Goal: Task Accomplishment & Management: Complete application form

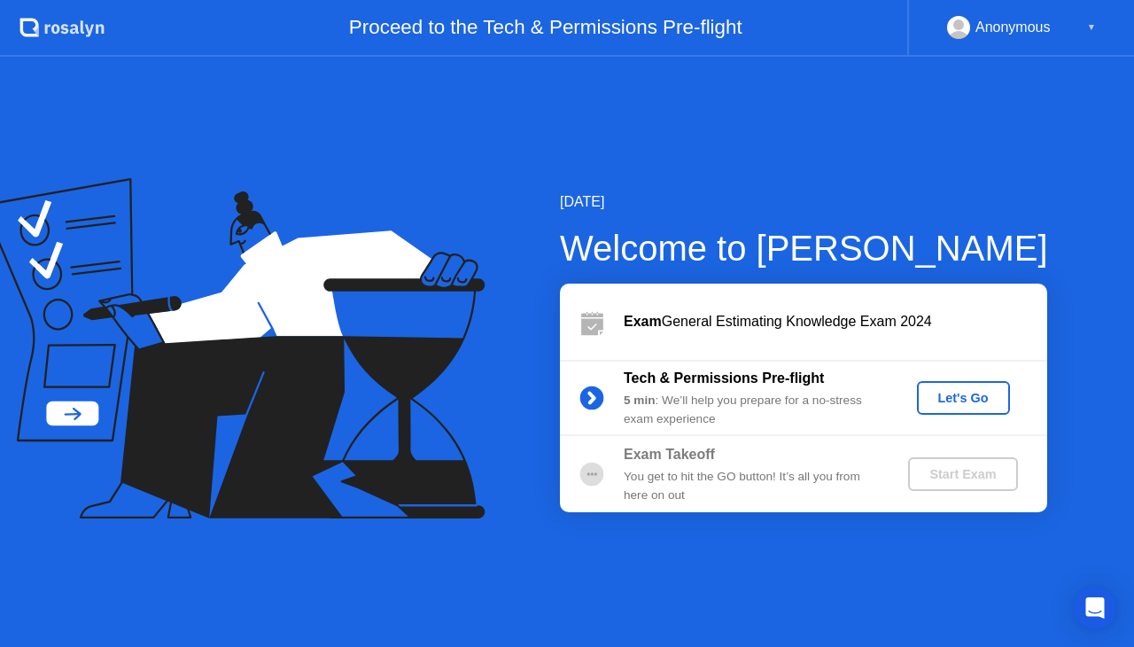
click at [953, 404] on div "Let's Go" at bounding box center [963, 398] width 79 height 14
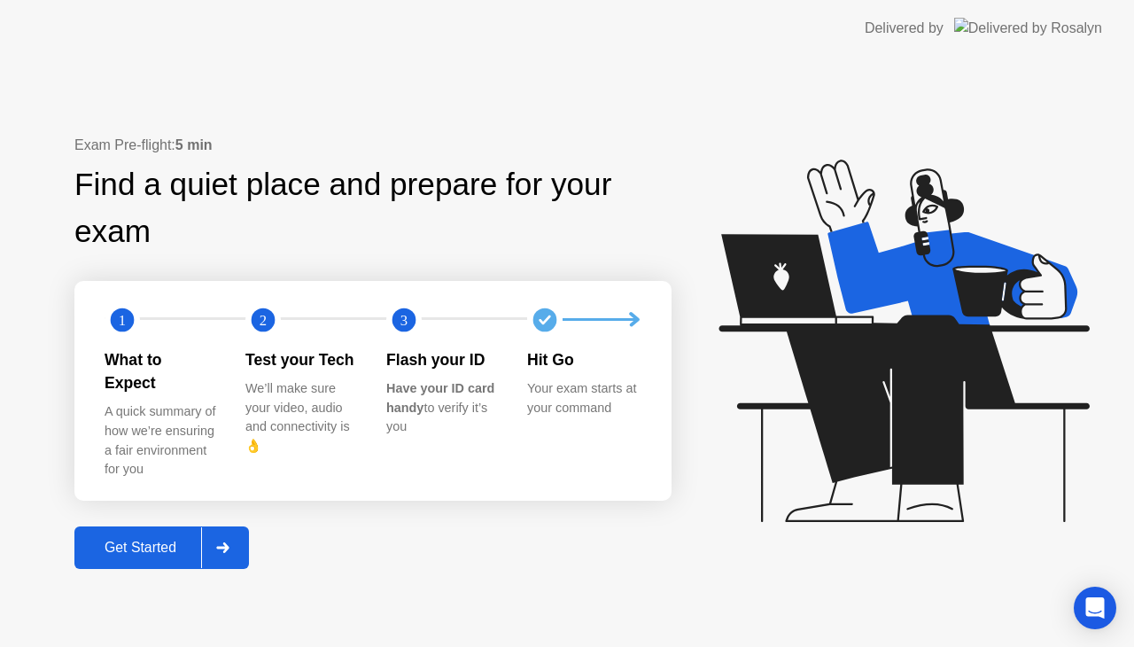
click at [135, 546] on div "Get Started" at bounding box center [140, 547] width 121 height 16
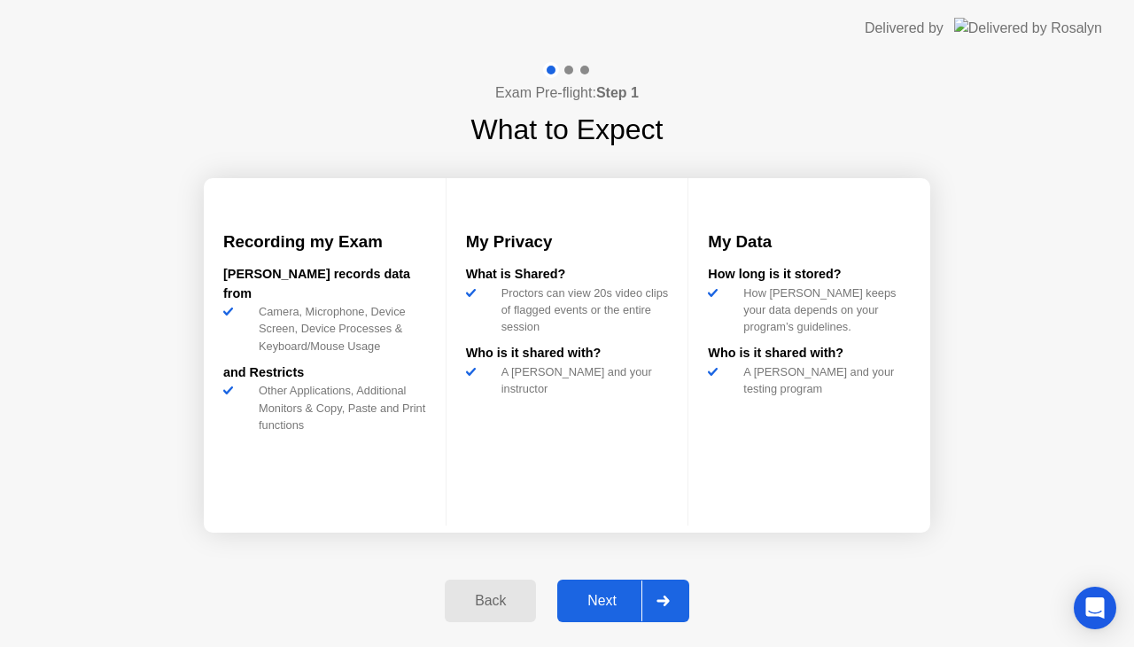
click at [617, 603] on div "Next" at bounding box center [601, 601] width 79 height 16
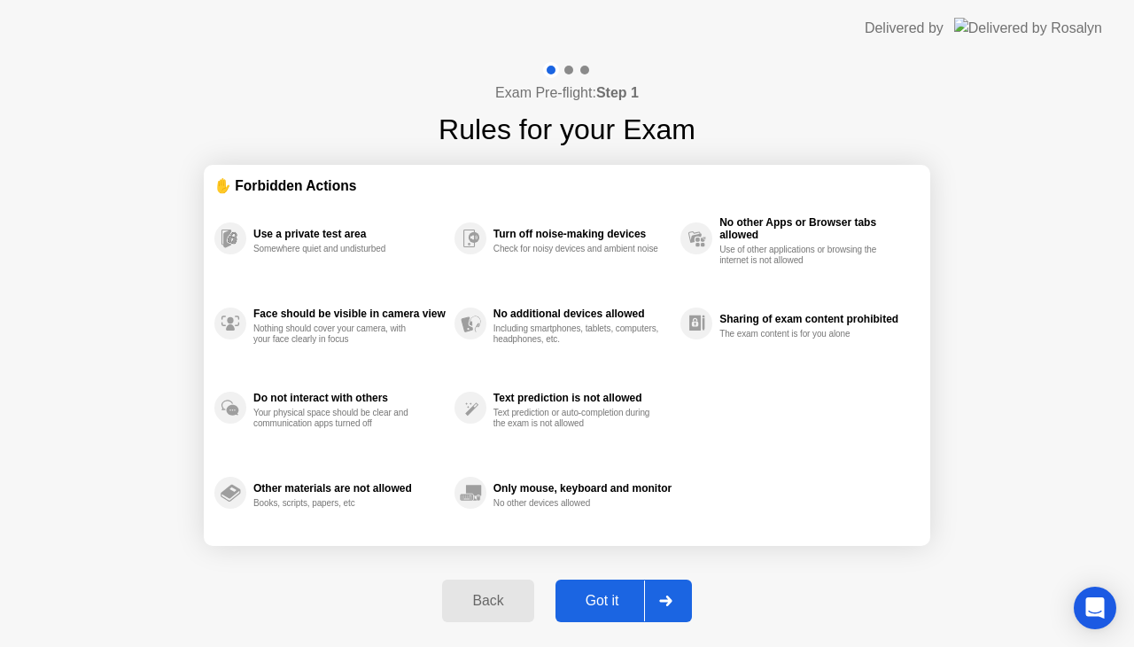
click at [620, 609] on div "Got it" at bounding box center [602, 601] width 83 height 16
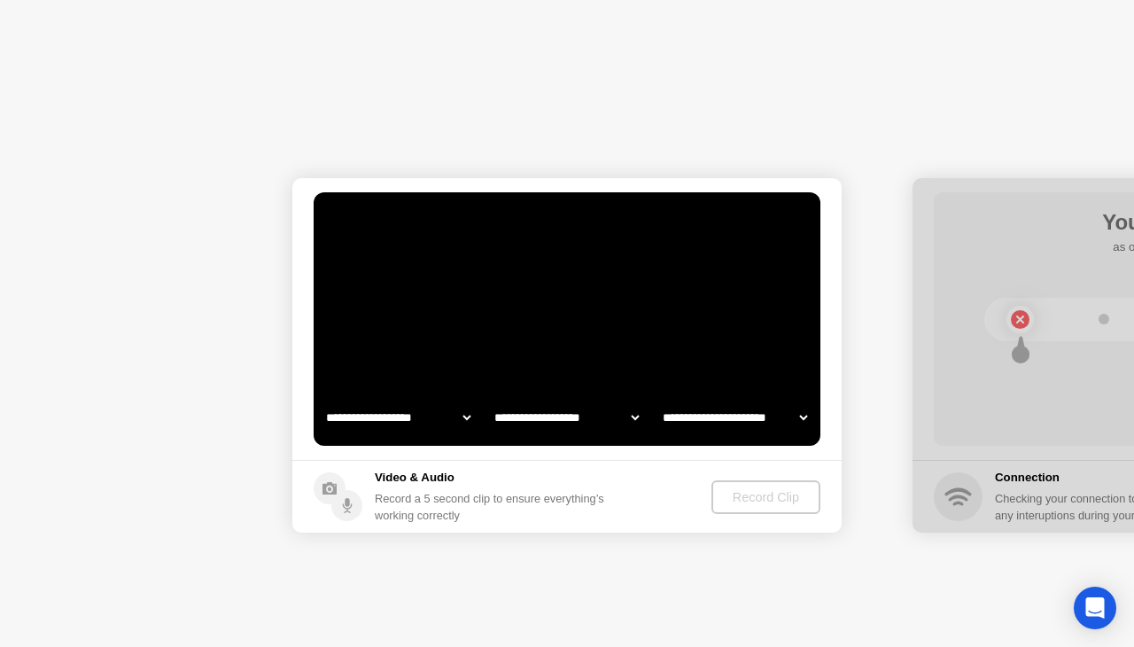
select select "**********"
select select "*******"
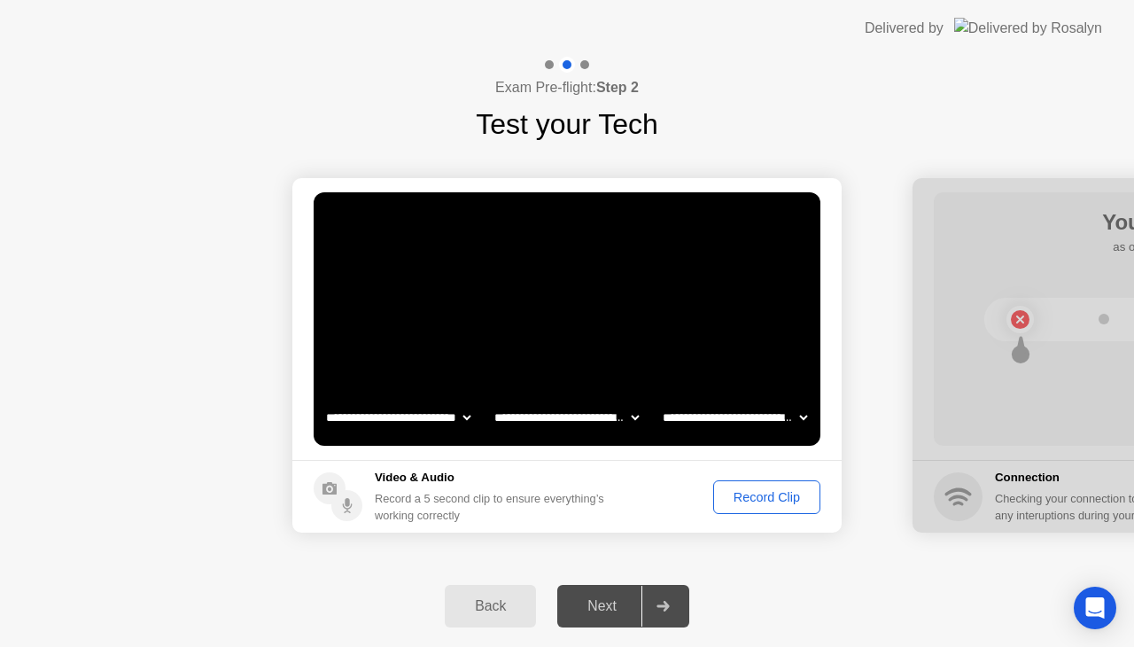
click at [741, 494] on div "Record Clip" at bounding box center [766, 497] width 95 height 14
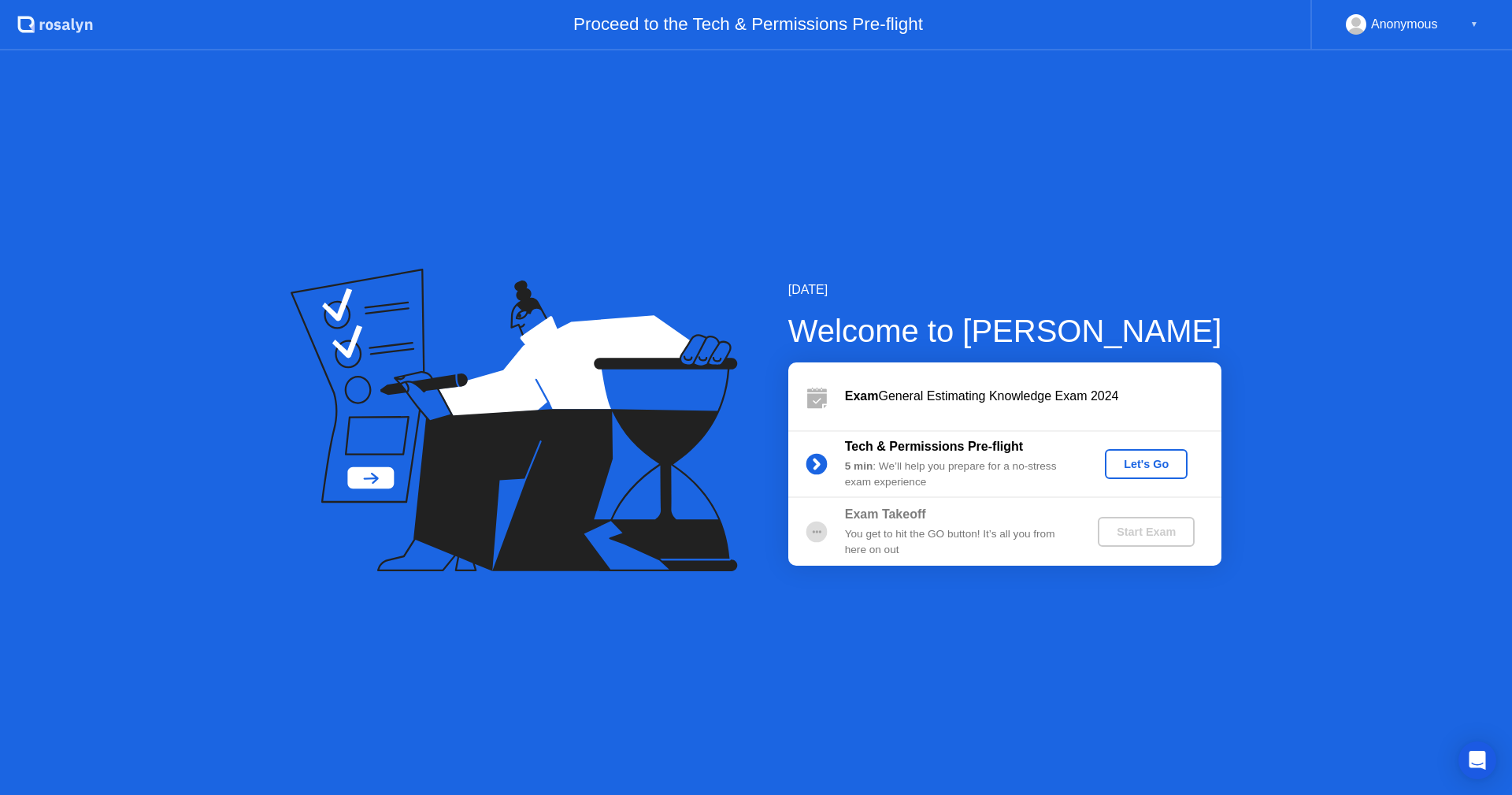
click at [1151, 462] on div "Let's Go" at bounding box center [1146, 464] width 70 height 12
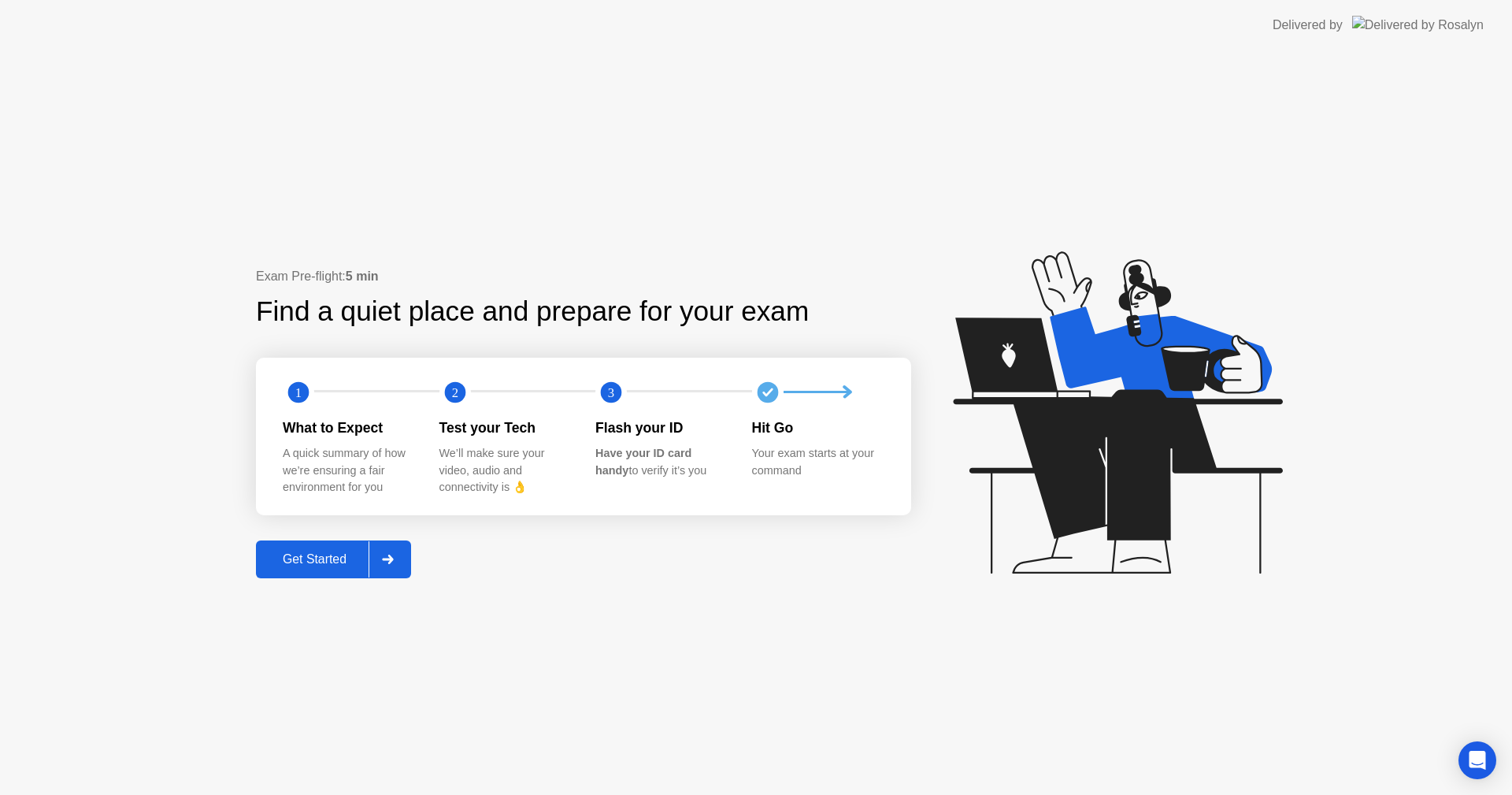
click at [286, 558] on div "Get Started" at bounding box center [314, 559] width 108 height 14
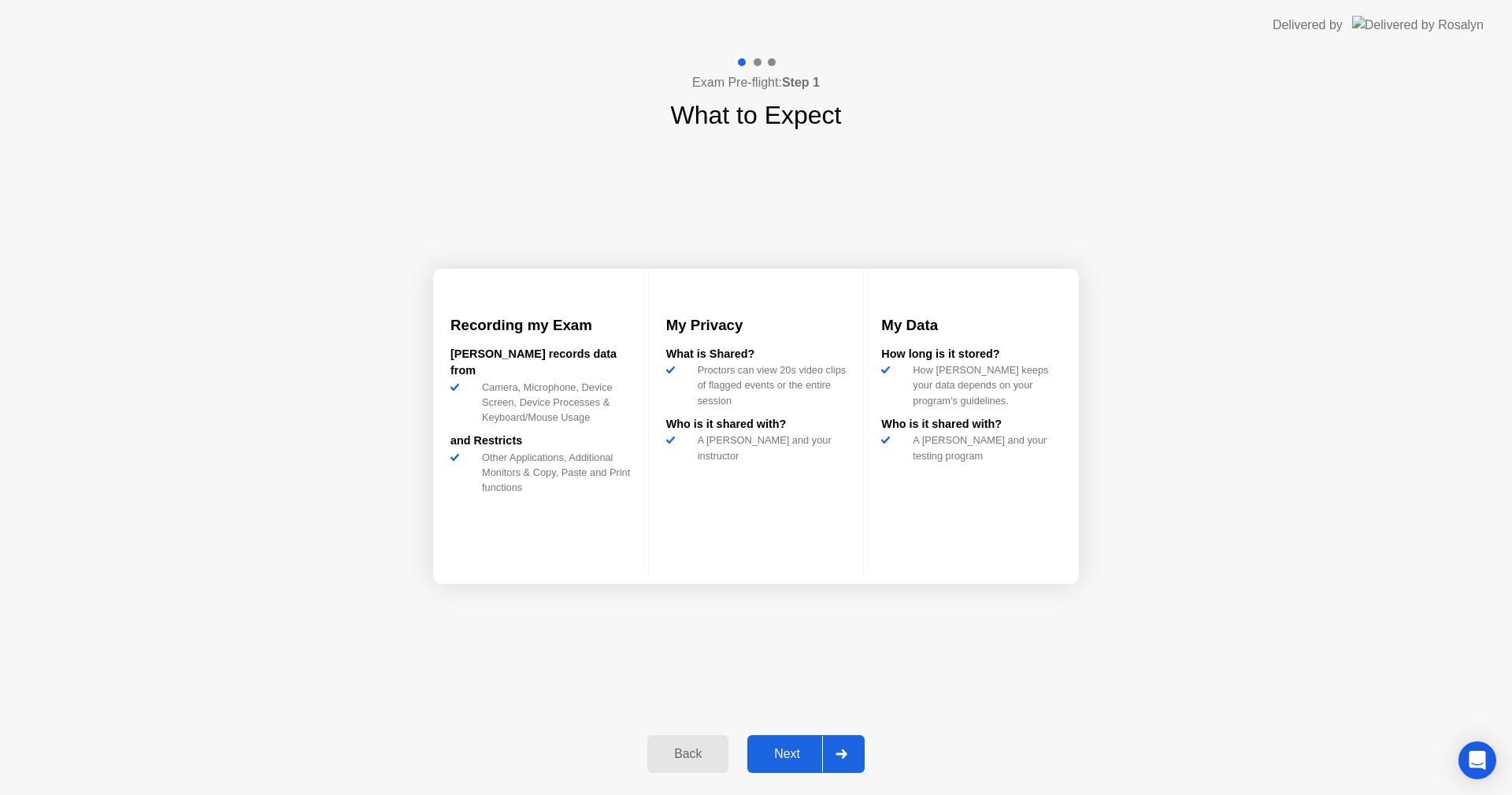
click at [780, 761] on div "Next" at bounding box center [787, 754] width 70 height 14
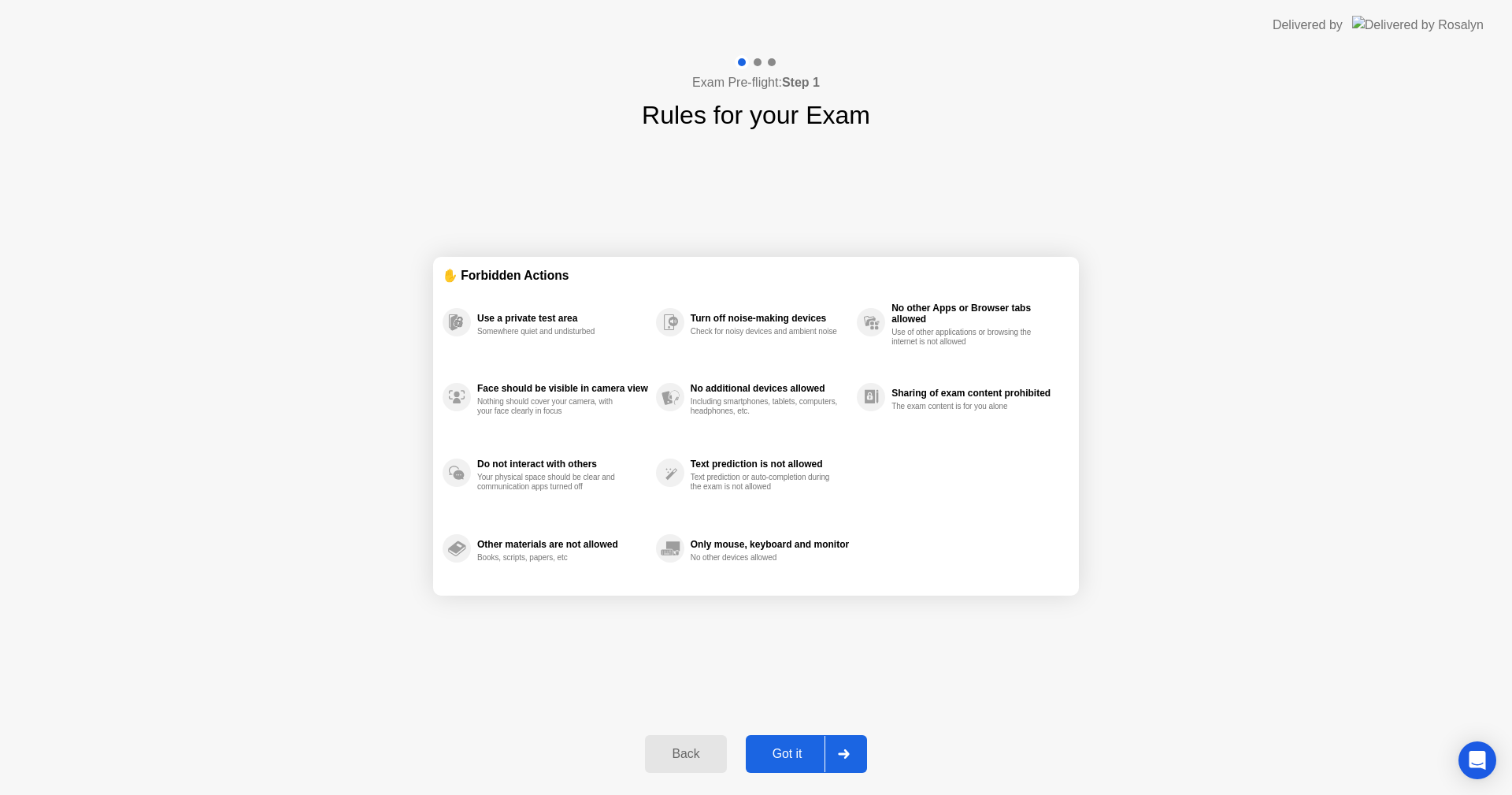
click at [779, 761] on div "Got it" at bounding box center [787, 754] width 74 height 14
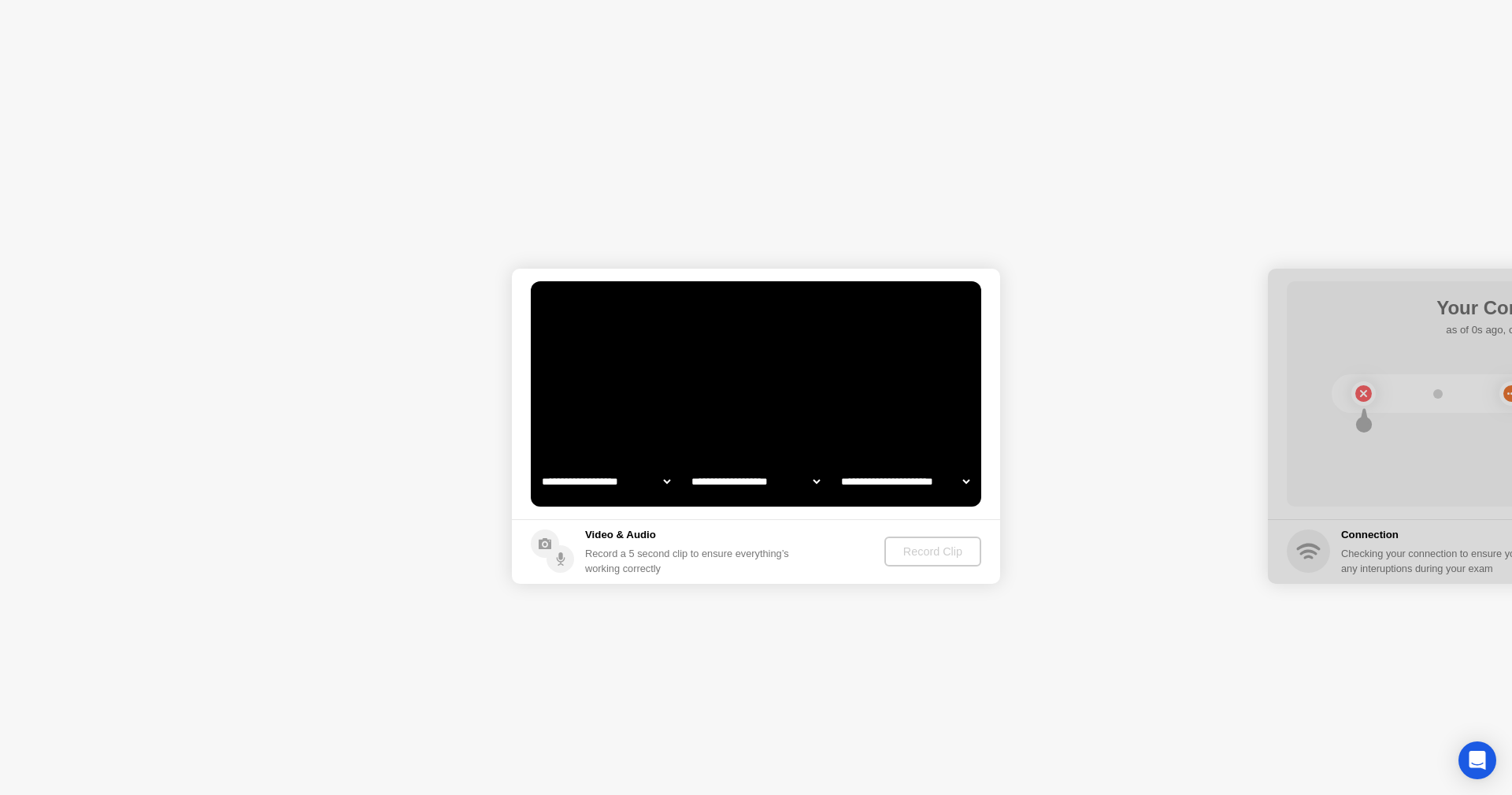
select select "**********"
select select "*******"
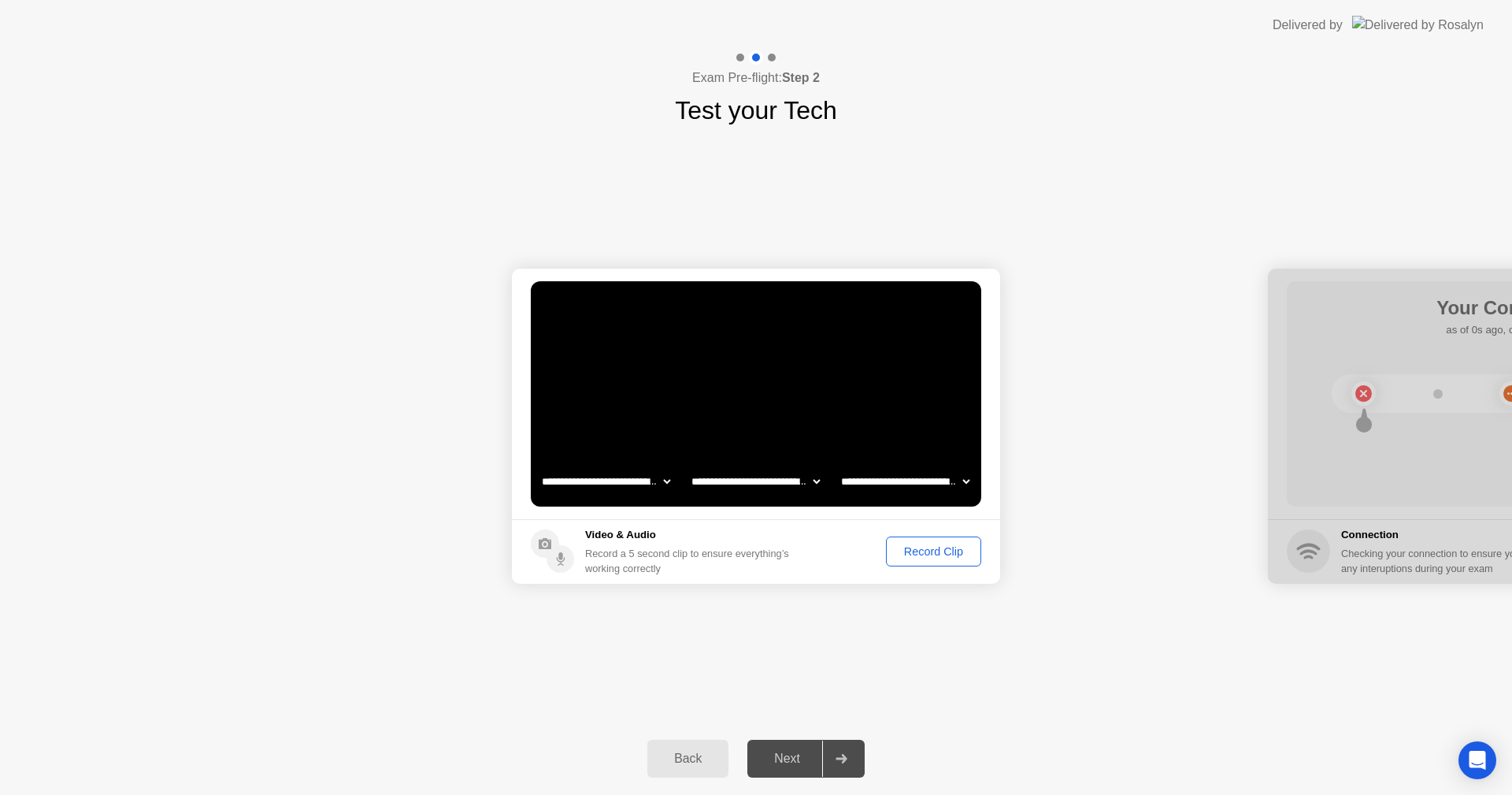
click at [924, 549] on div "Record Clip" at bounding box center [933, 551] width 84 height 12
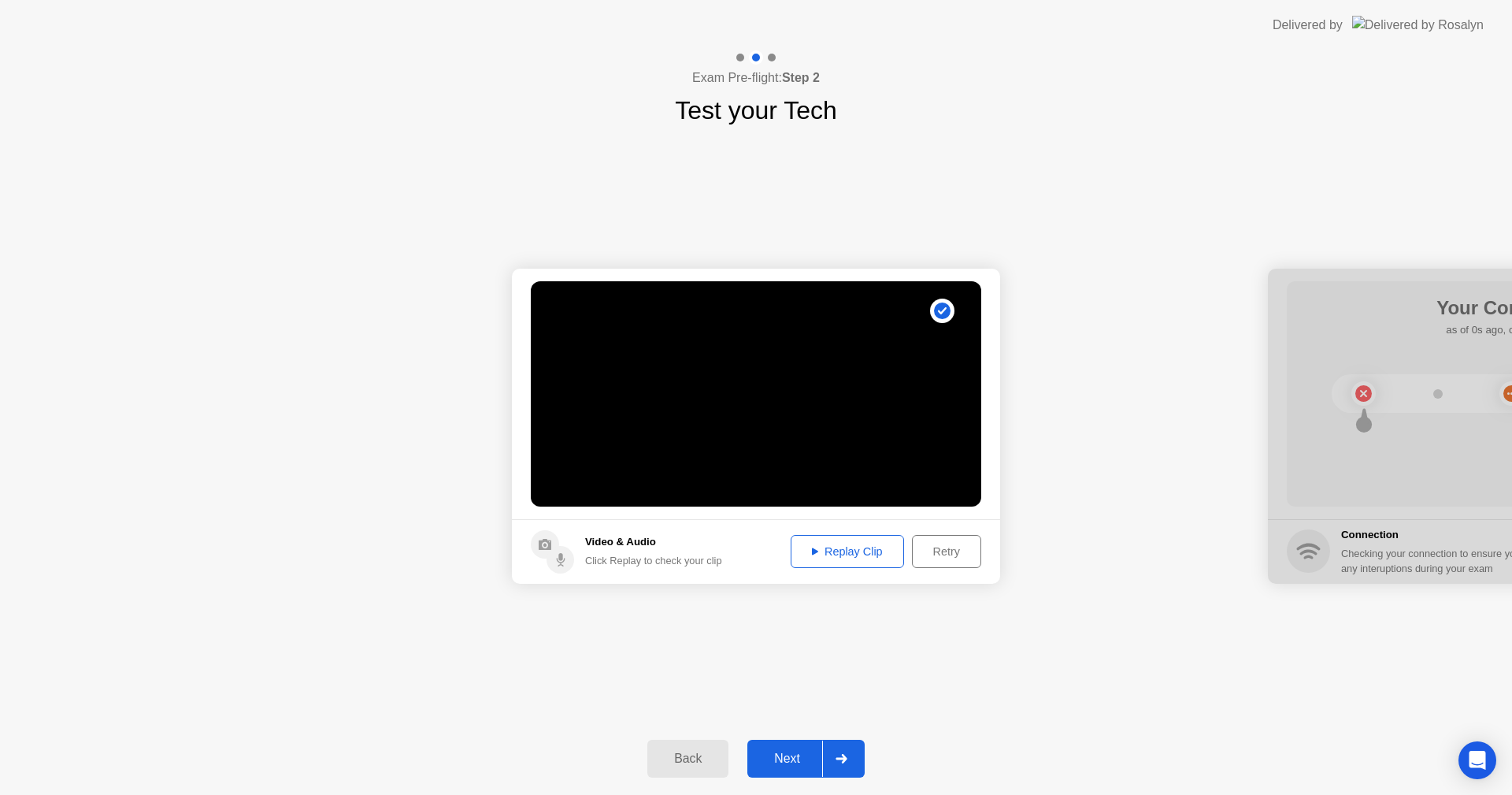
click at [799, 757] on div "Next" at bounding box center [787, 759] width 70 height 14
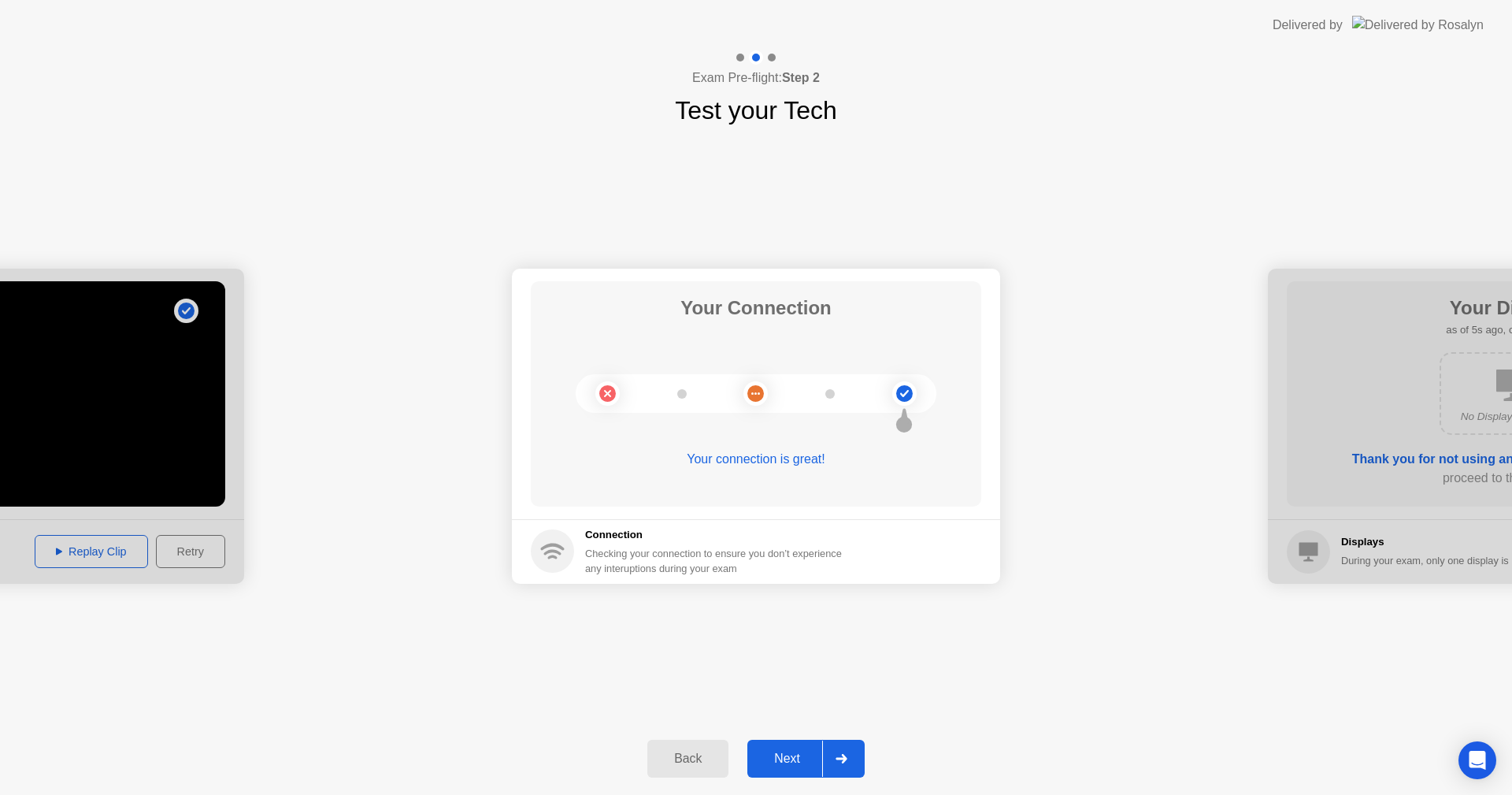
click at [789, 766] on div "Next" at bounding box center [787, 759] width 70 height 14
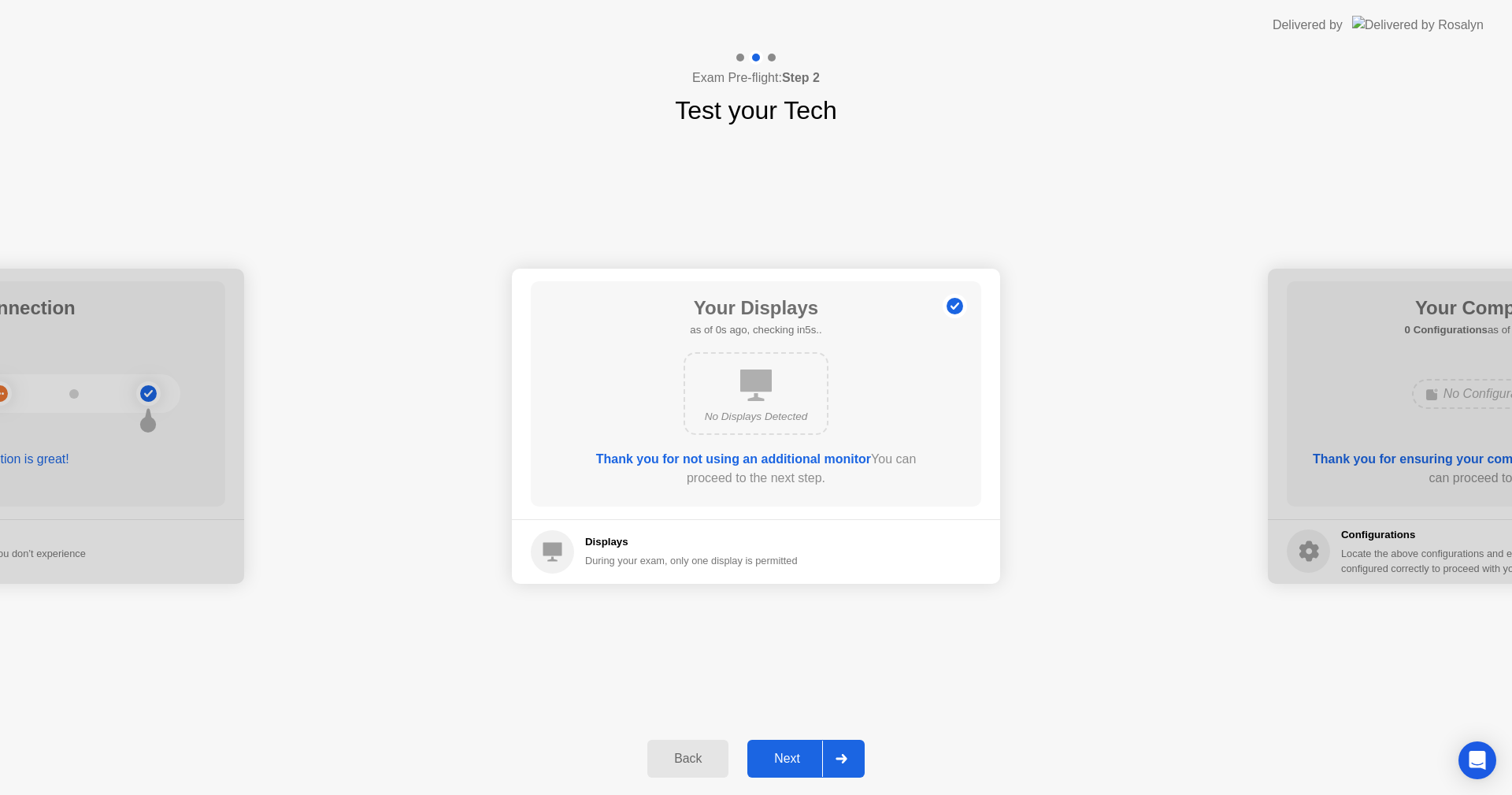
click at [791, 764] on div "Next" at bounding box center [787, 759] width 70 height 14
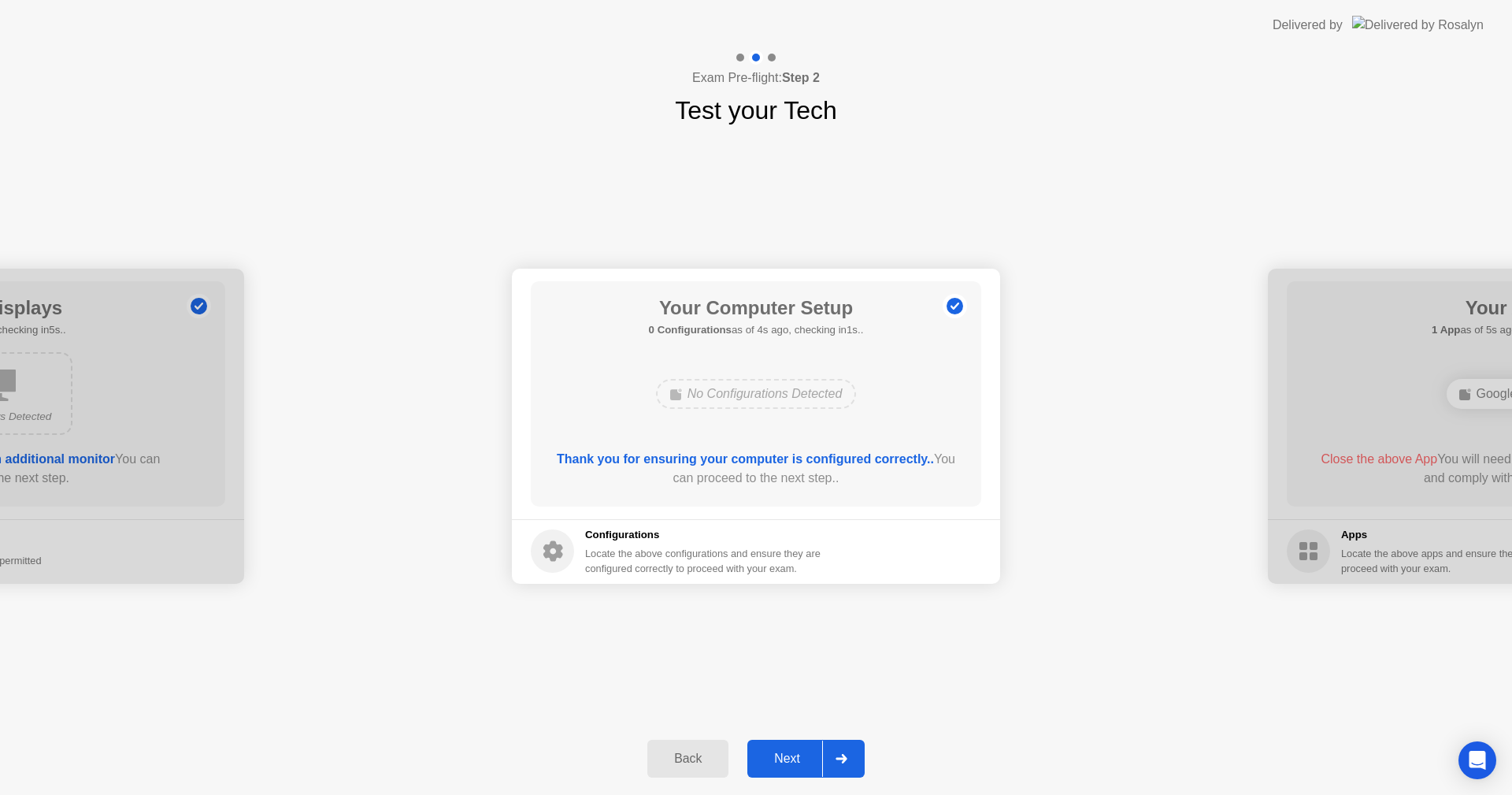
click at [791, 763] on div "Next" at bounding box center [787, 759] width 70 height 14
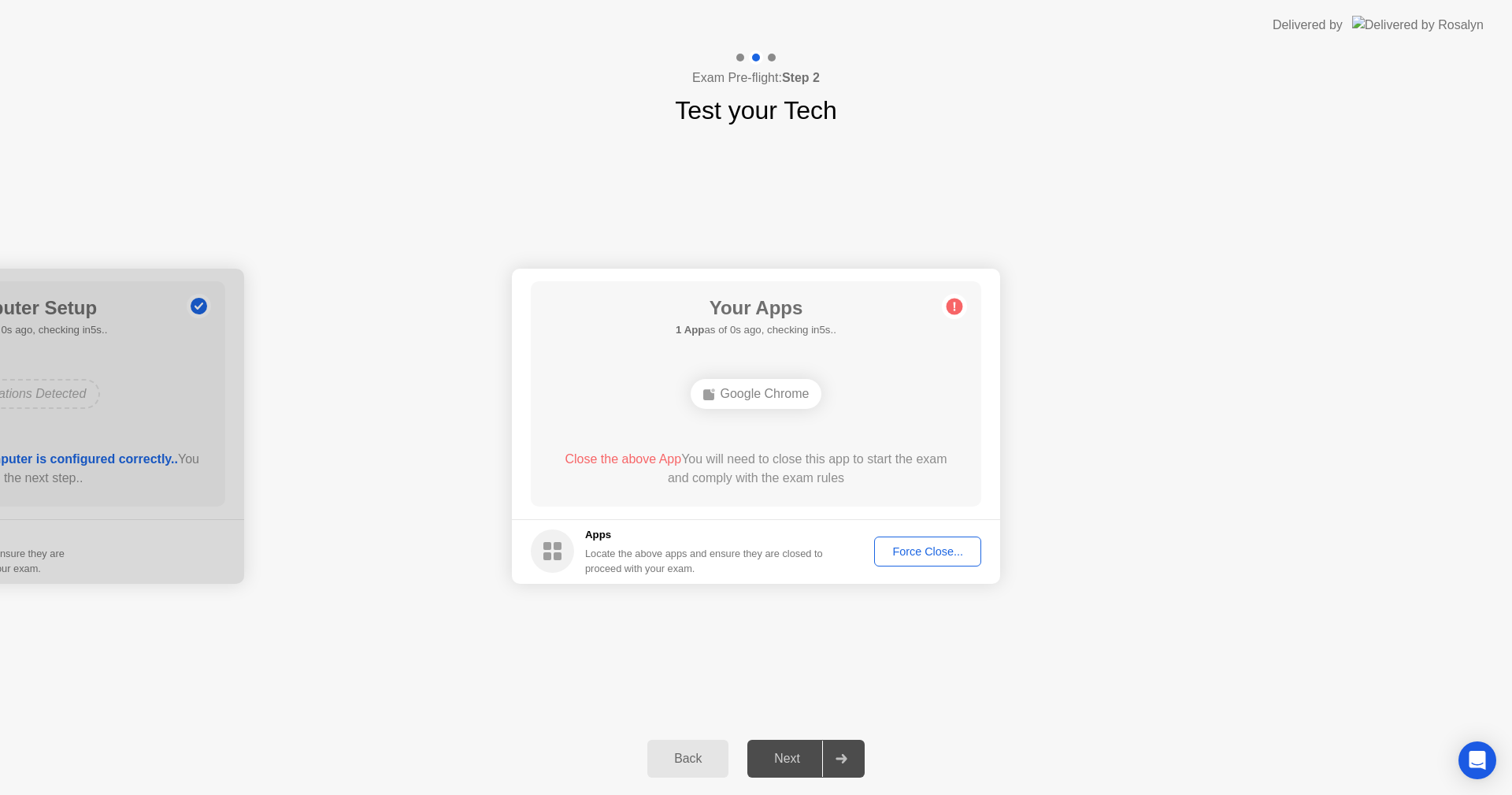
click at [924, 558] on div "Force Close..." at bounding box center [927, 551] width 96 height 12
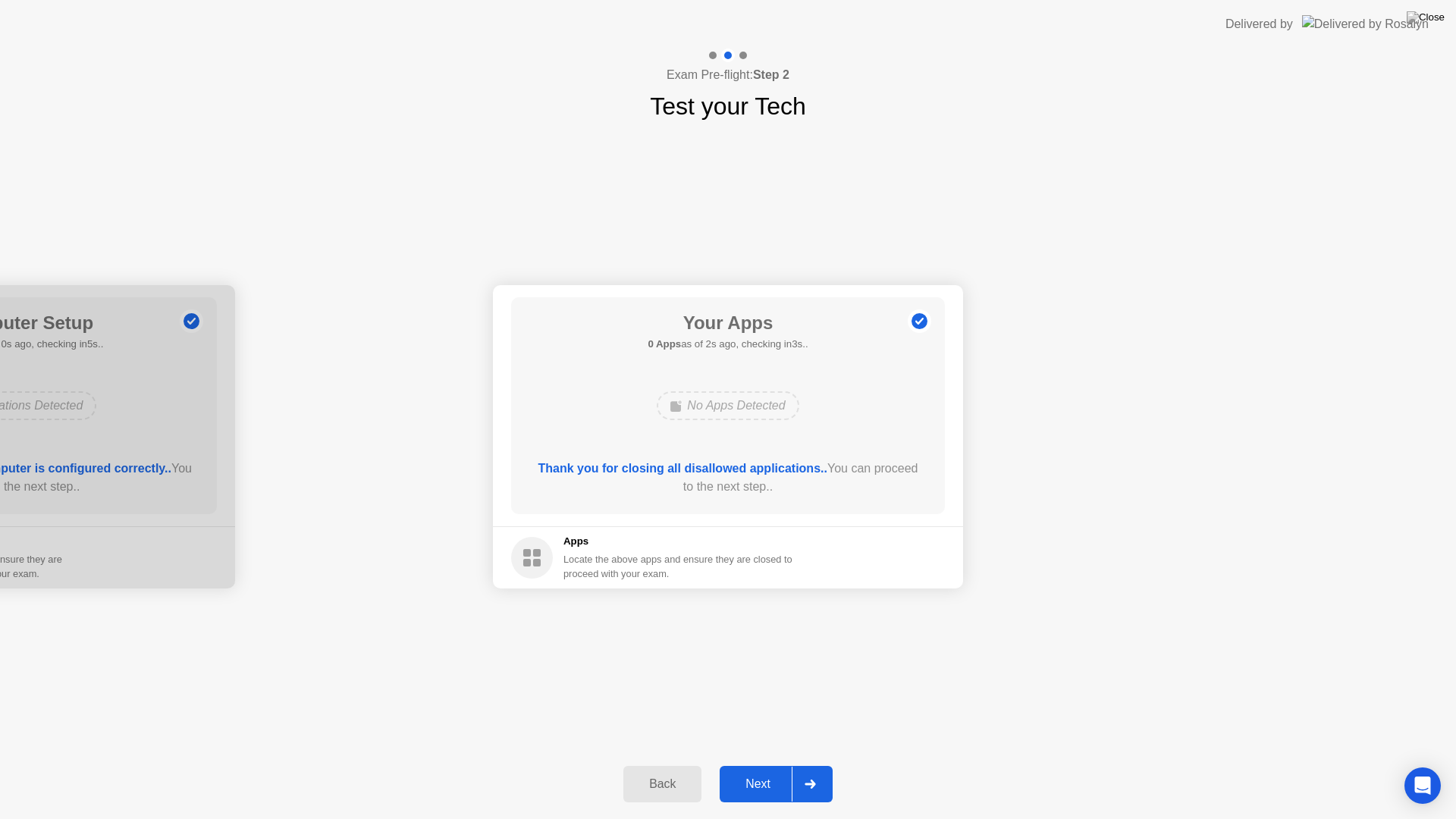
click at [770, 764] on div "Next" at bounding box center [758, 784] width 68 height 14
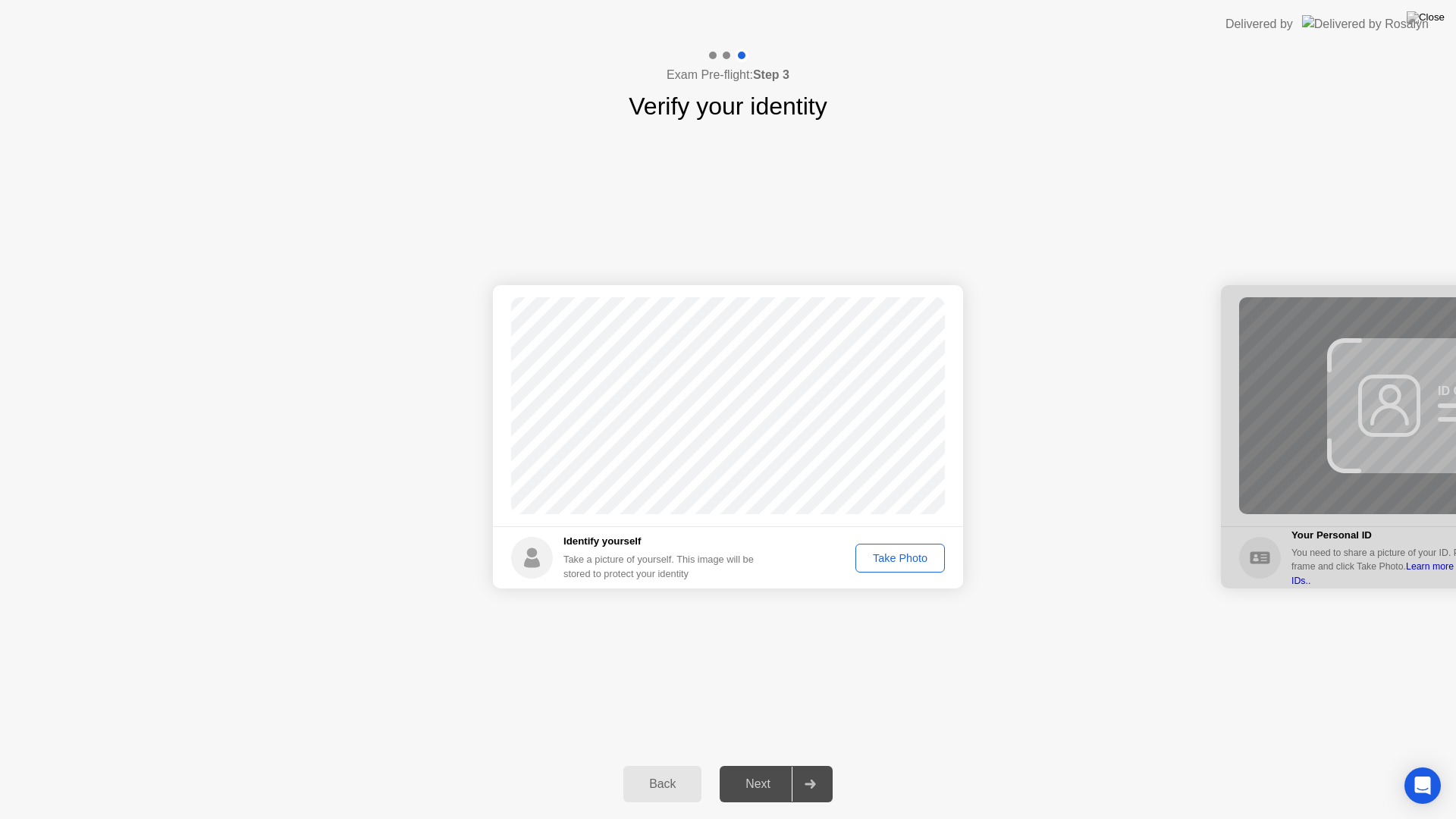
click at [893, 559] on div "Take Photo" at bounding box center [900, 558] width 79 height 12
click at [760, 764] on div "Next" at bounding box center [758, 784] width 68 height 14
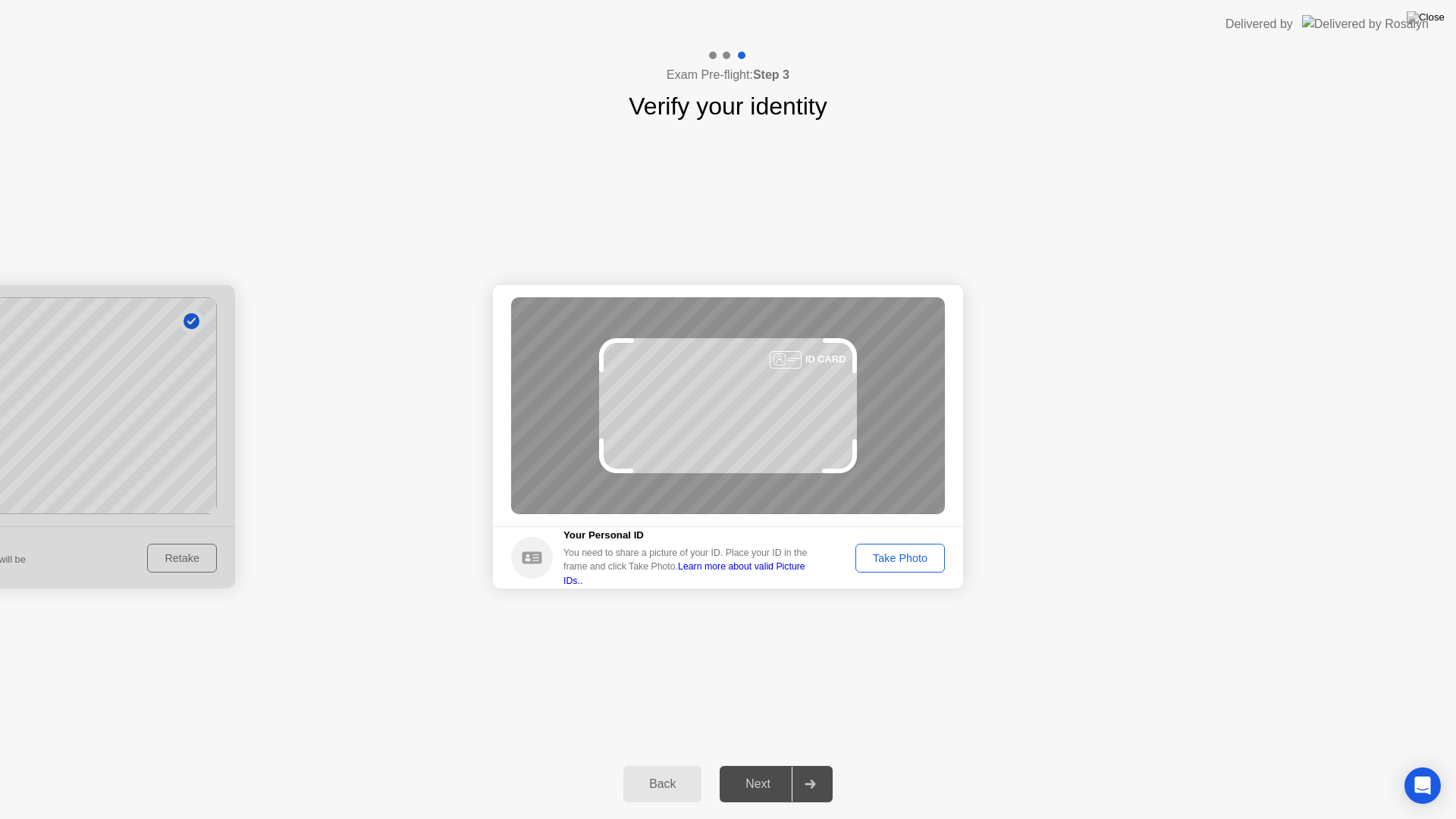
click at [915, 563] on div "Take Photo" at bounding box center [900, 558] width 79 height 12
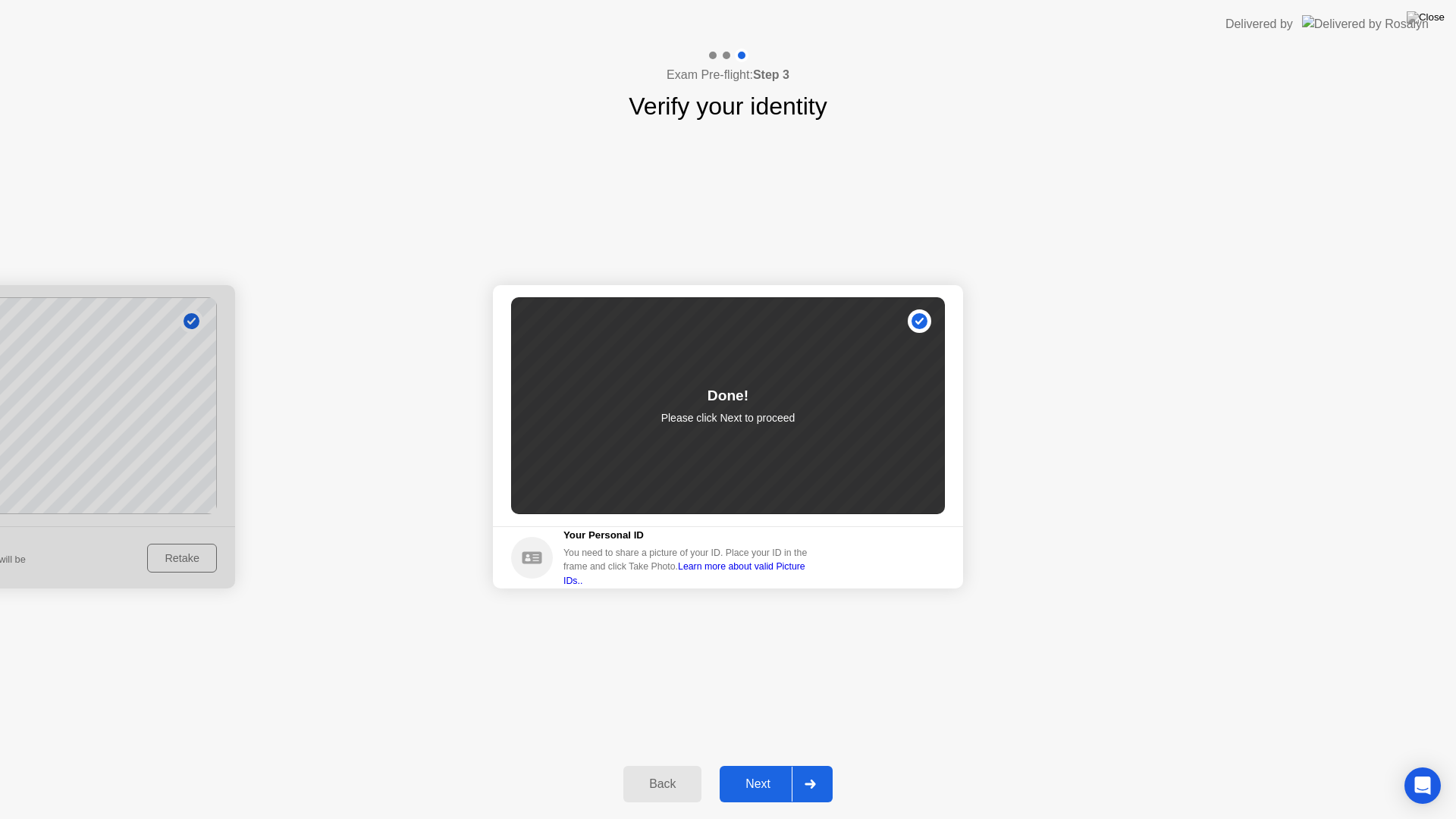
click at [762, 764] on div "Next" at bounding box center [758, 784] width 68 height 14
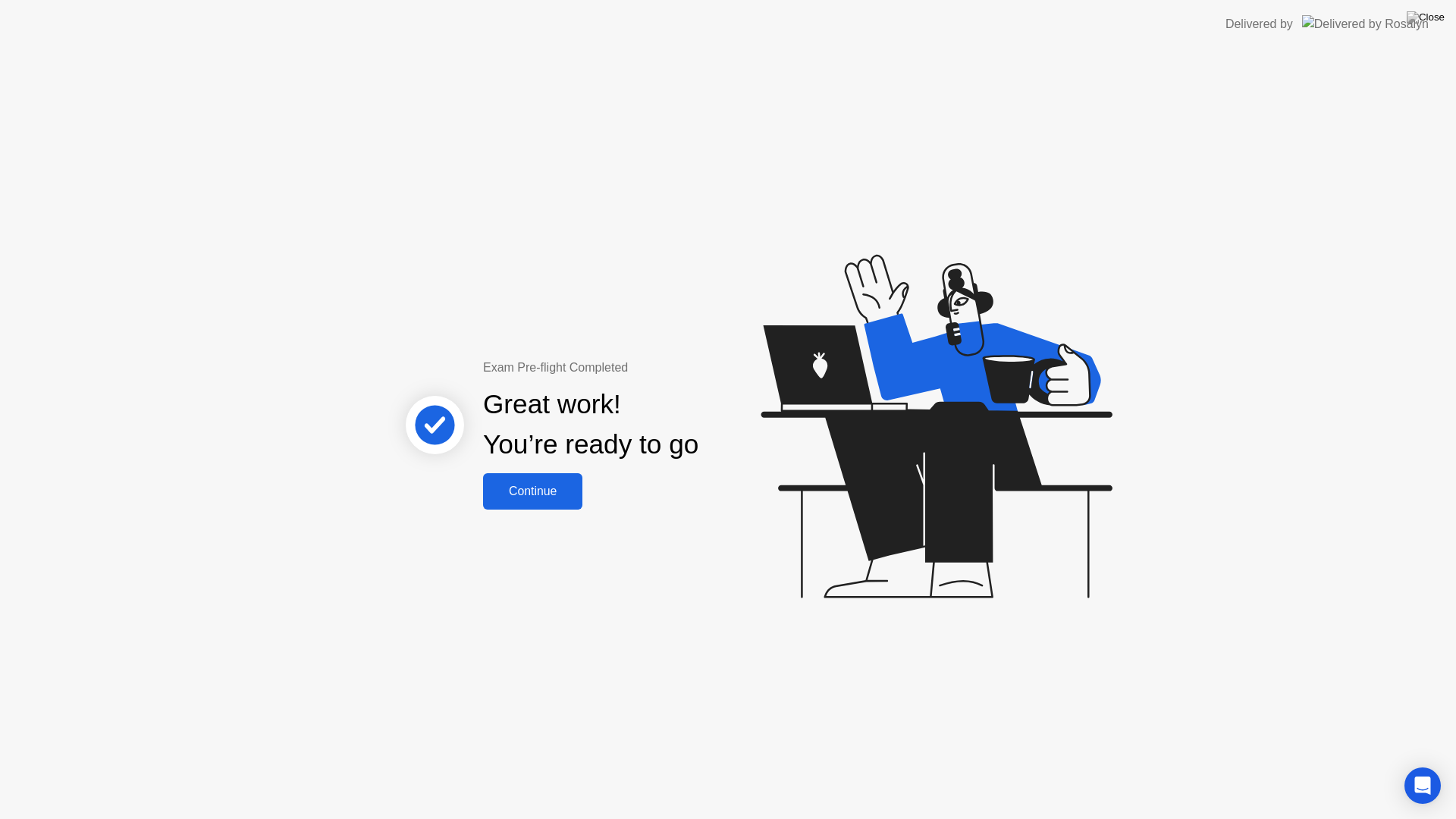
click at [521, 498] on div "Continue" at bounding box center [532, 491] width 90 height 14
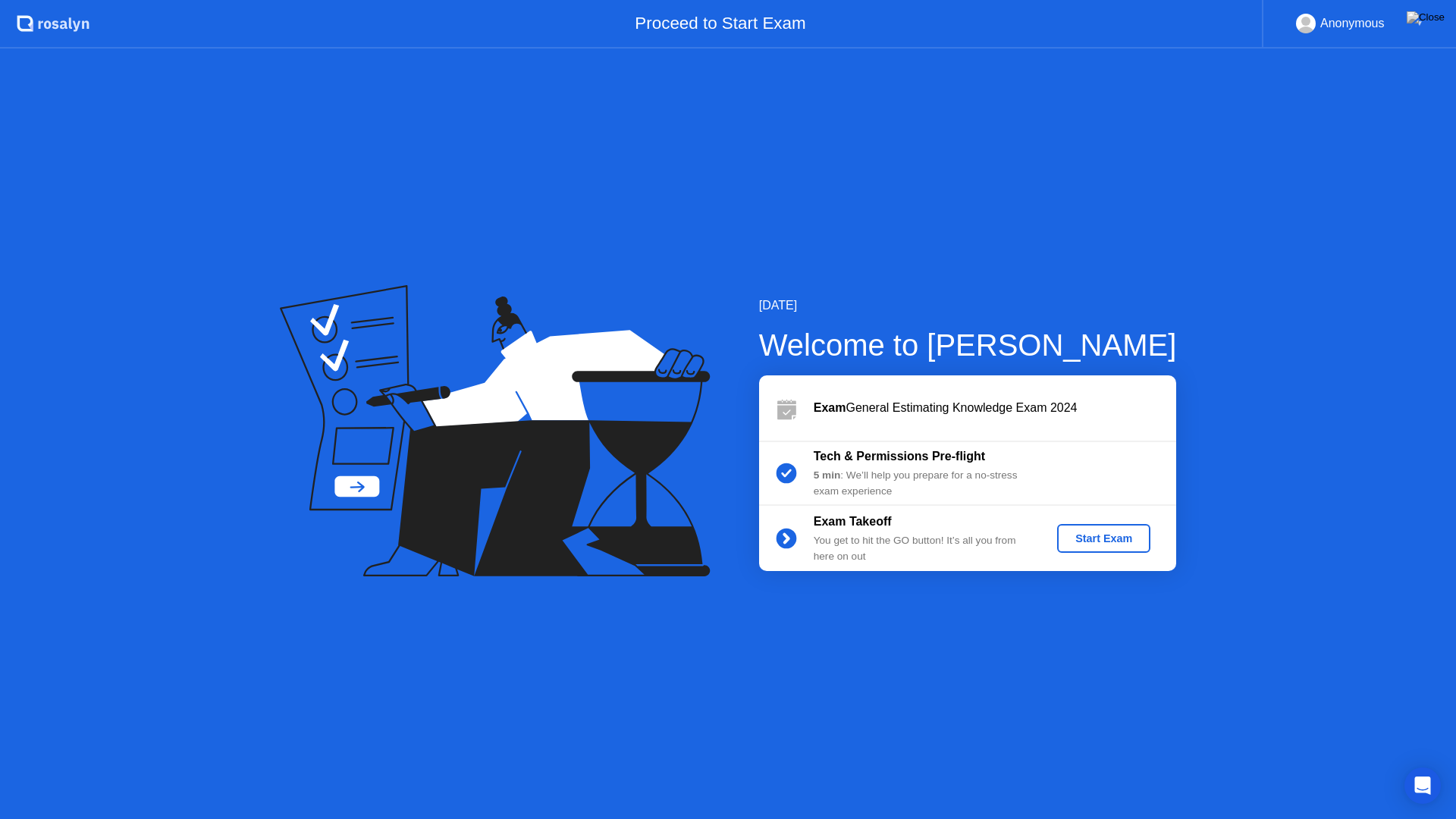
click at [1095, 536] on div "Start Exam" at bounding box center [1103, 538] width 81 height 12
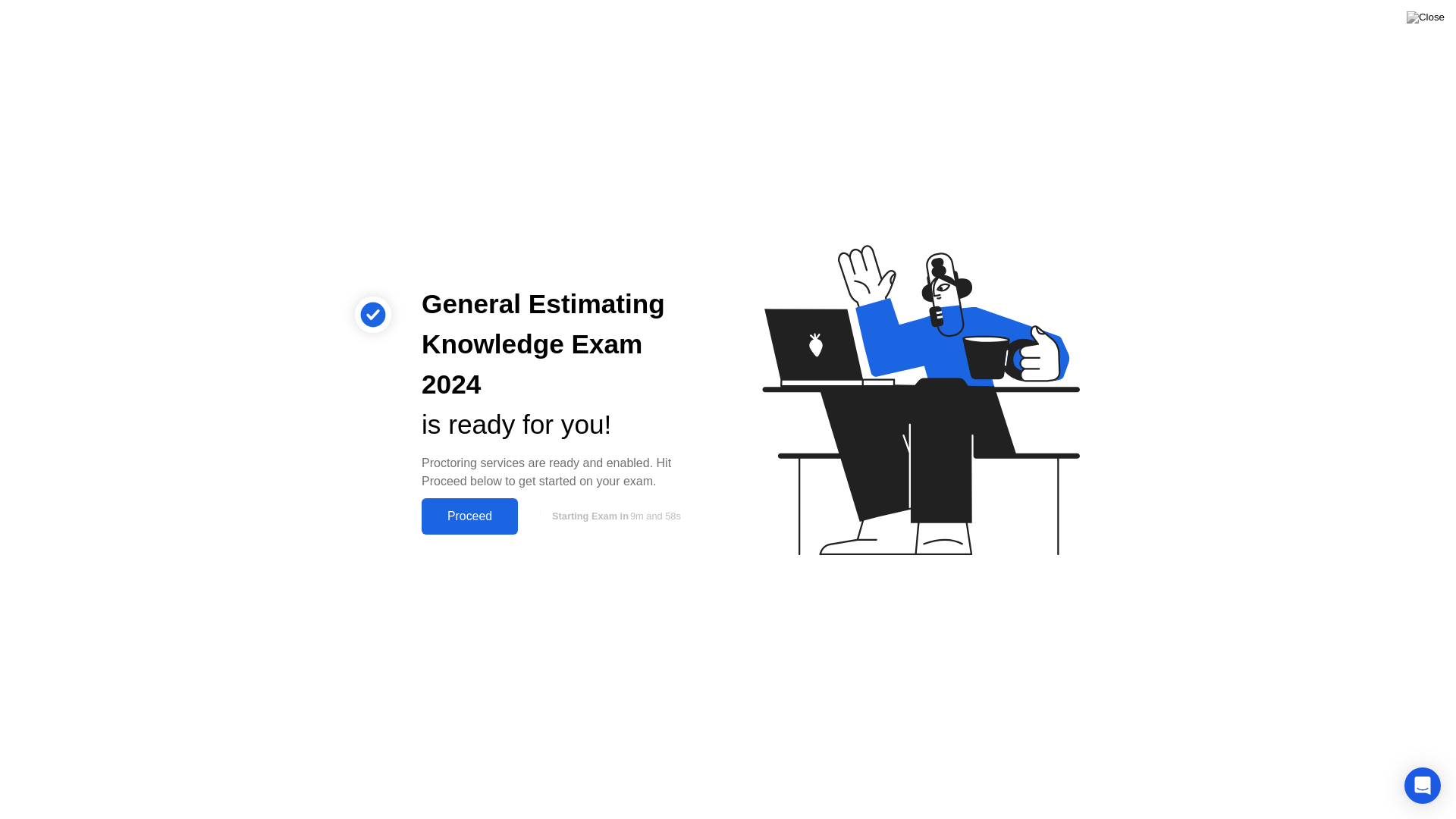
click at [451, 507] on button "Proceed" at bounding box center [469, 516] width 96 height 37
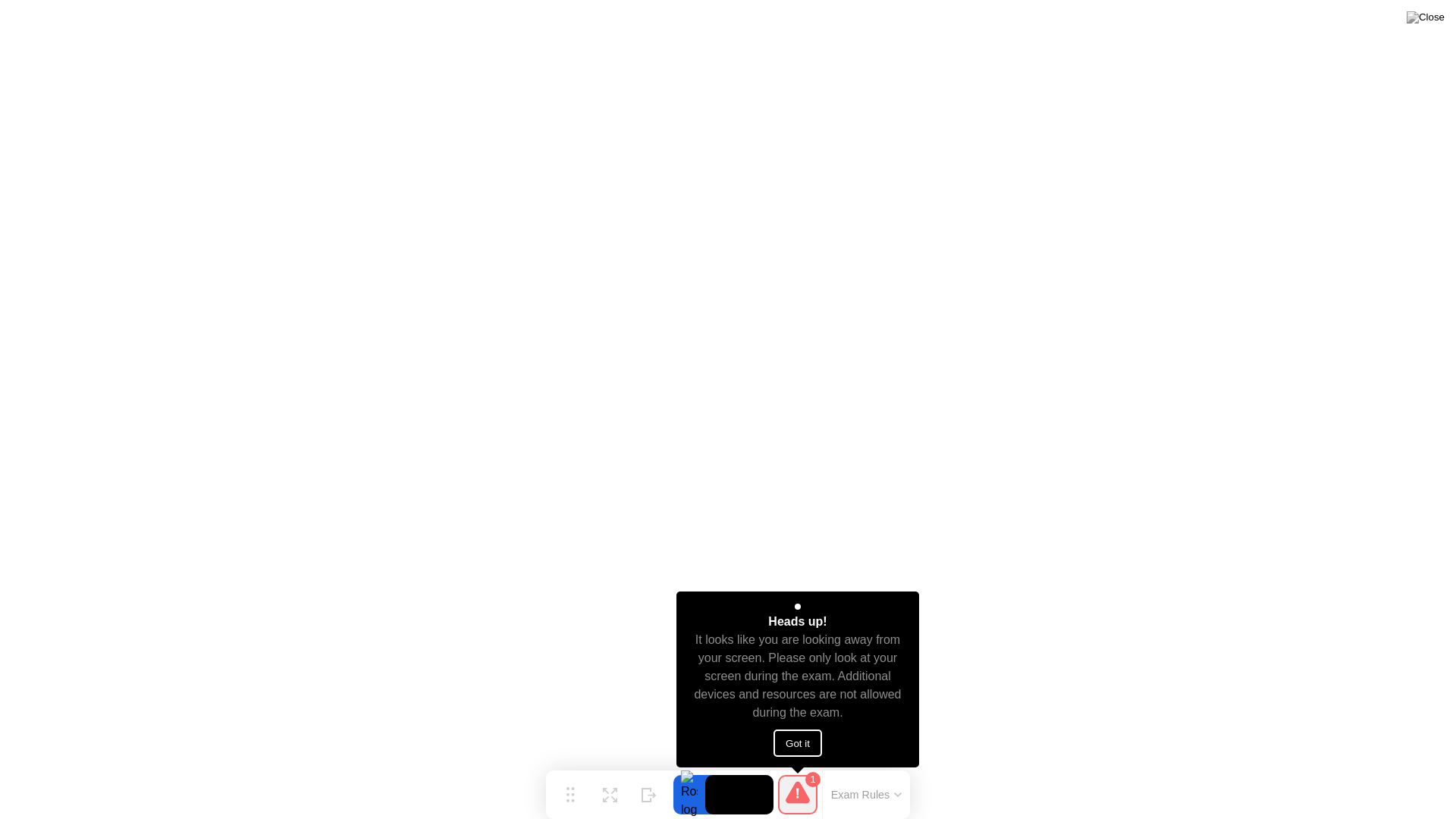
click at [793, 741] on button "Got it" at bounding box center [798, 743] width 49 height 27
click at [780, 737] on button "Got it" at bounding box center [798, 743] width 49 height 27
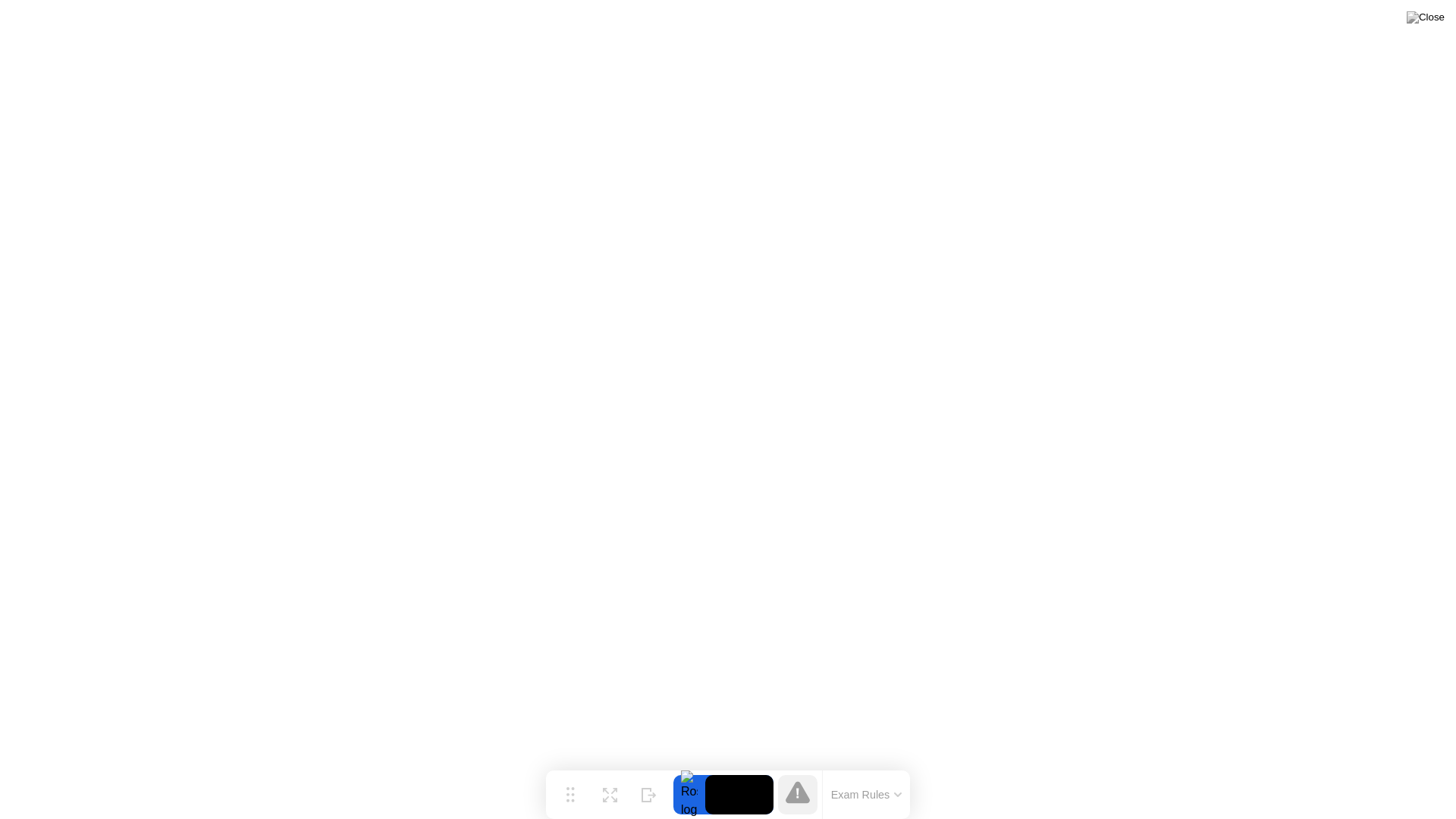
click at [901, 764] on button "Exam Rules" at bounding box center [867, 794] width 80 height 14
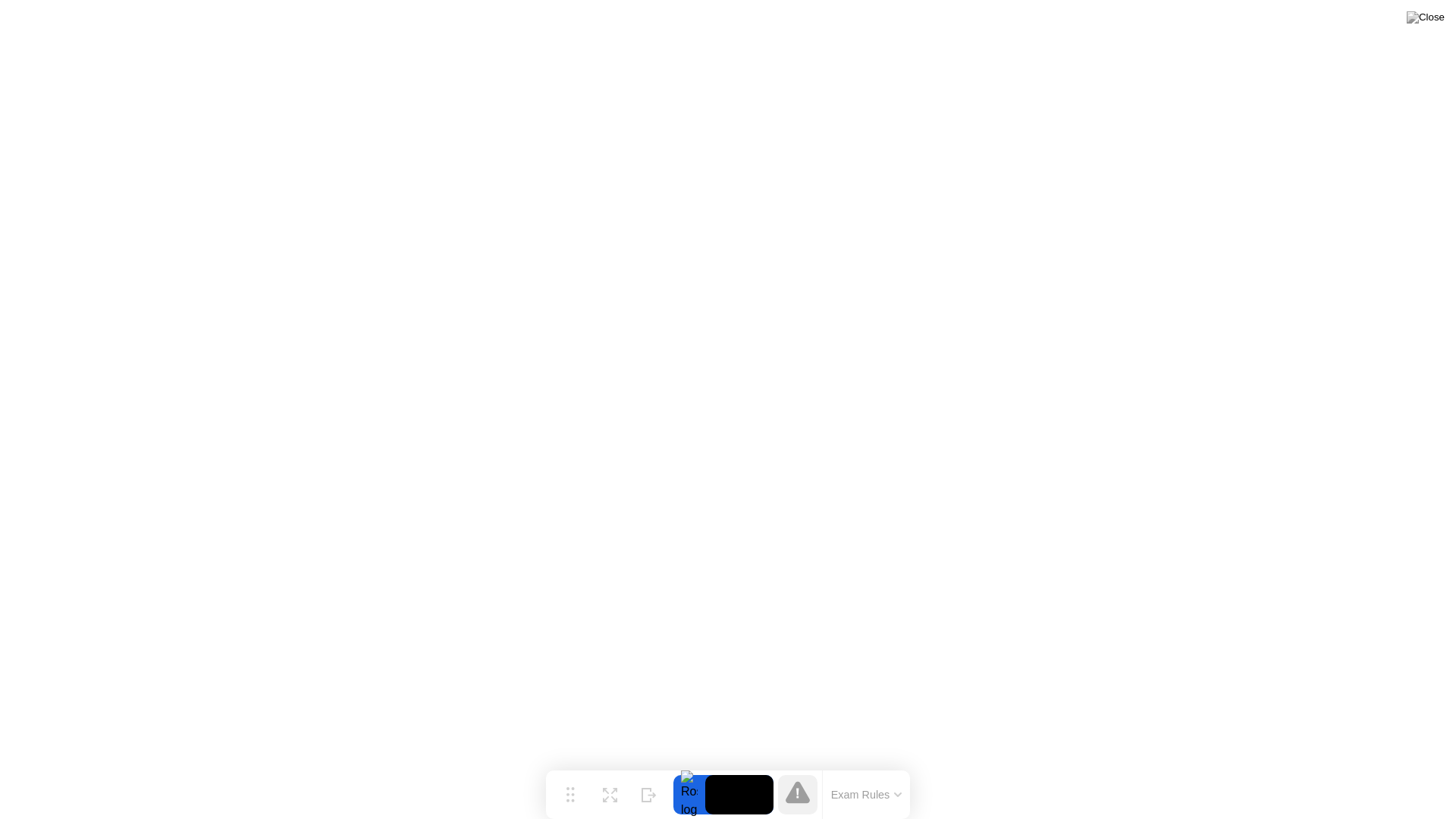
click at [880, 764] on button "Exam Rules" at bounding box center [867, 794] width 80 height 14
